Goal: Task Accomplishment & Management: Use online tool/utility

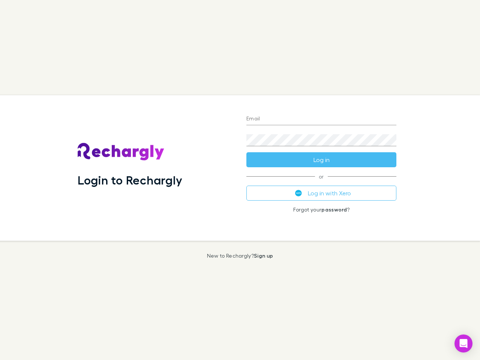
click at [240, 180] on div "Login to Rechargly" at bounding box center [156, 168] width 169 height 146
click at [321, 119] on input "Email" at bounding box center [321, 119] width 150 height 12
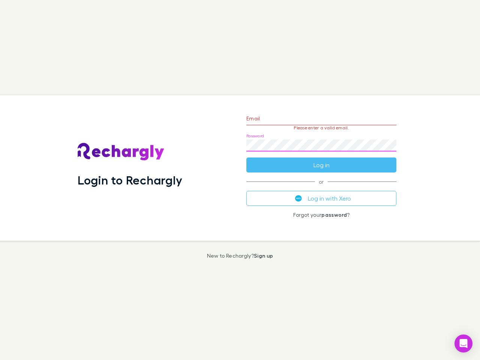
click at [321, 160] on form "Email Please enter a valid email. Password Log in" at bounding box center [321, 139] width 150 height 65
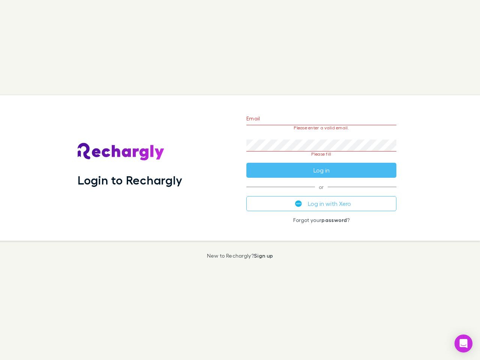
click at [321, 193] on div "Email Please enter a valid email. Password Please fill Log in or Log in with Xe…" at bounding box center [321, 168] width 162 height 146
click at [464, 344] on icon "Open Intercom Messenger" at bounding box center [464, 343] width 8 height 9
